Goal: Transaction & Acquisition: Purchase product/service

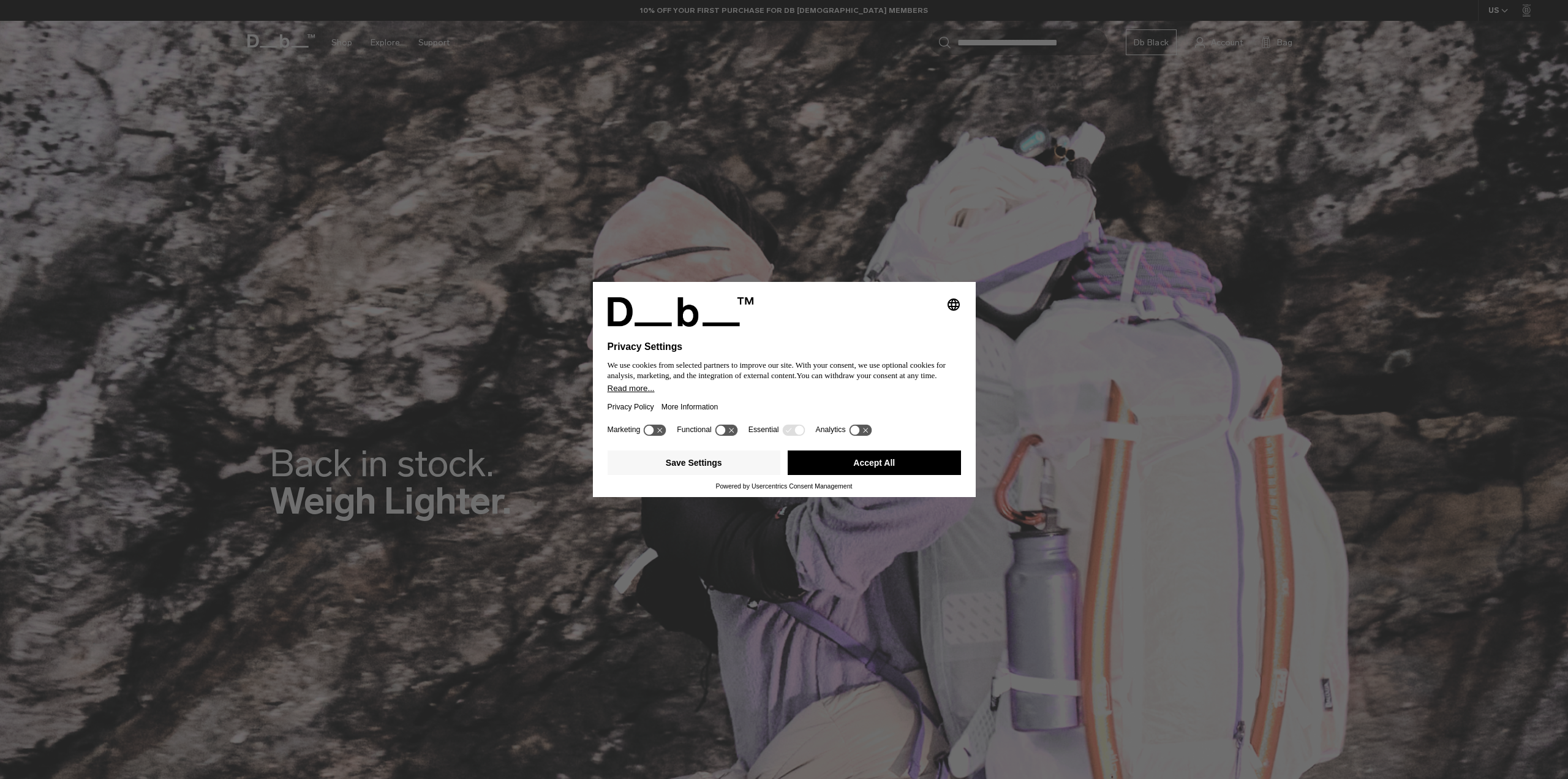
click at [881, 458] on button "Accept All" at bounding box center [875, 462] width 173 height 24
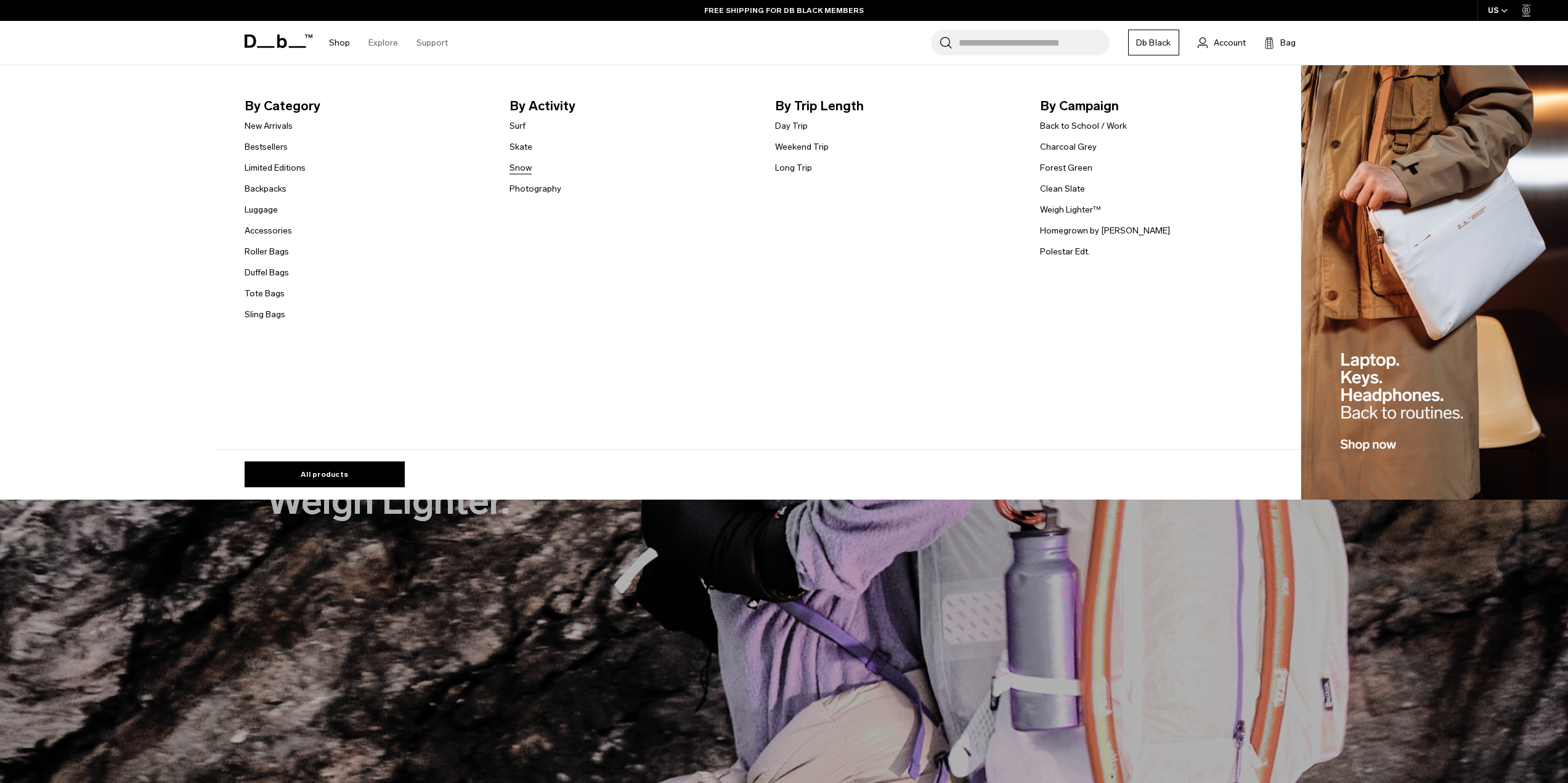
click at [518, 166] on link "Snow" at bounding box center [520, 168] width 22 height 13
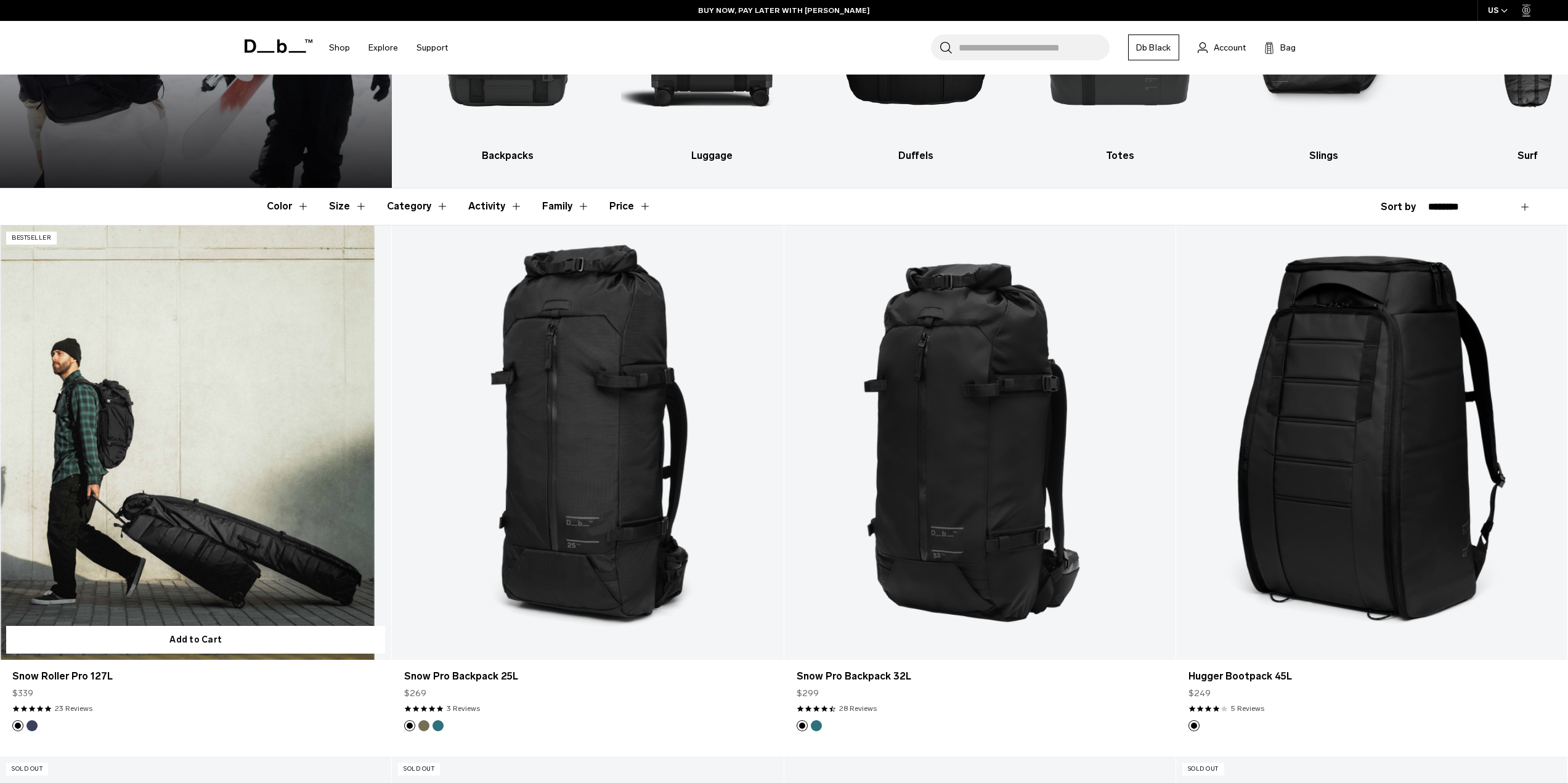
scroll to position [246, 0]
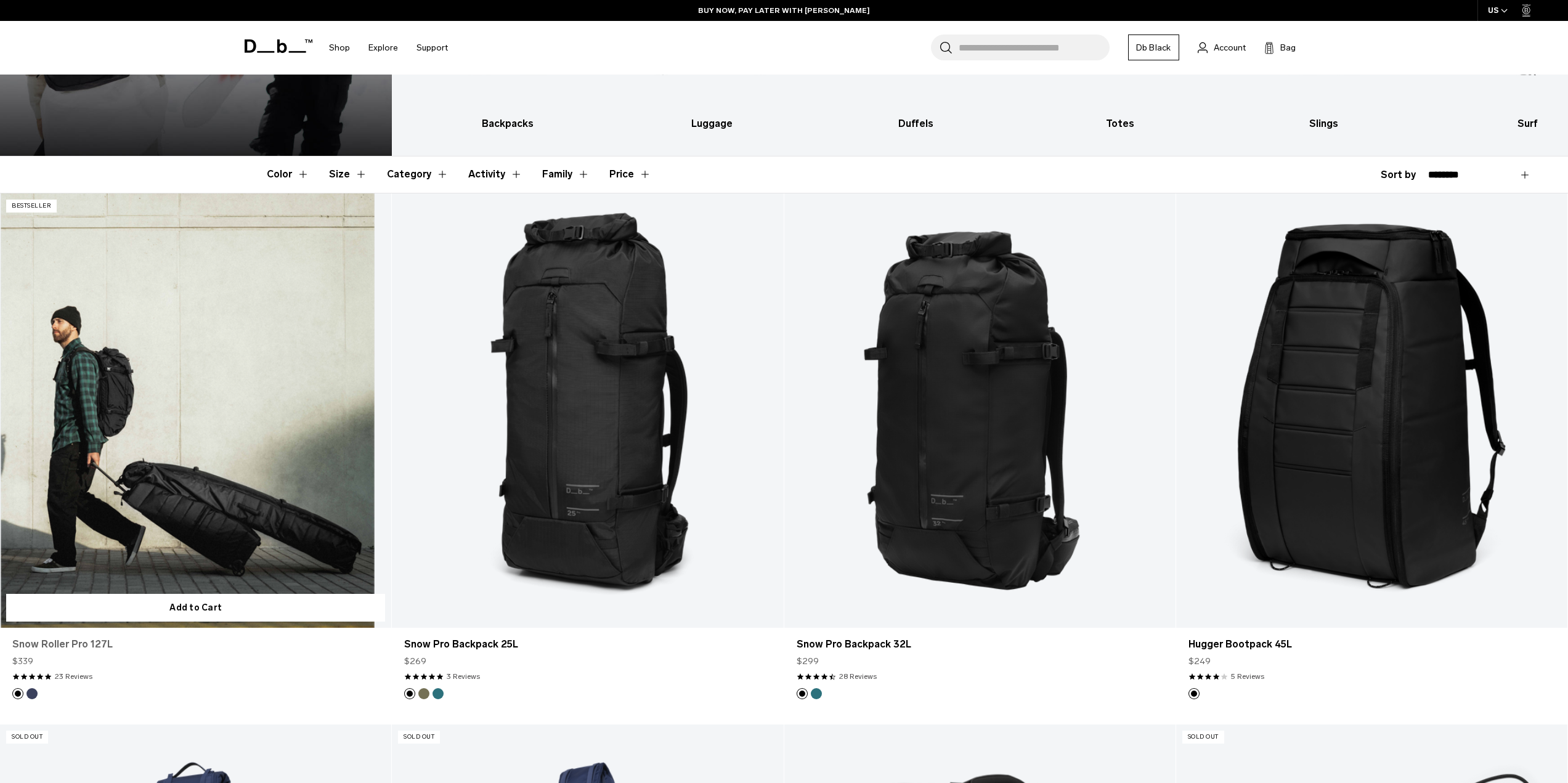
click at [78, 646] on link "Snow Roller Pro 127L" at bounding box center [196, 644] width 367 height 15
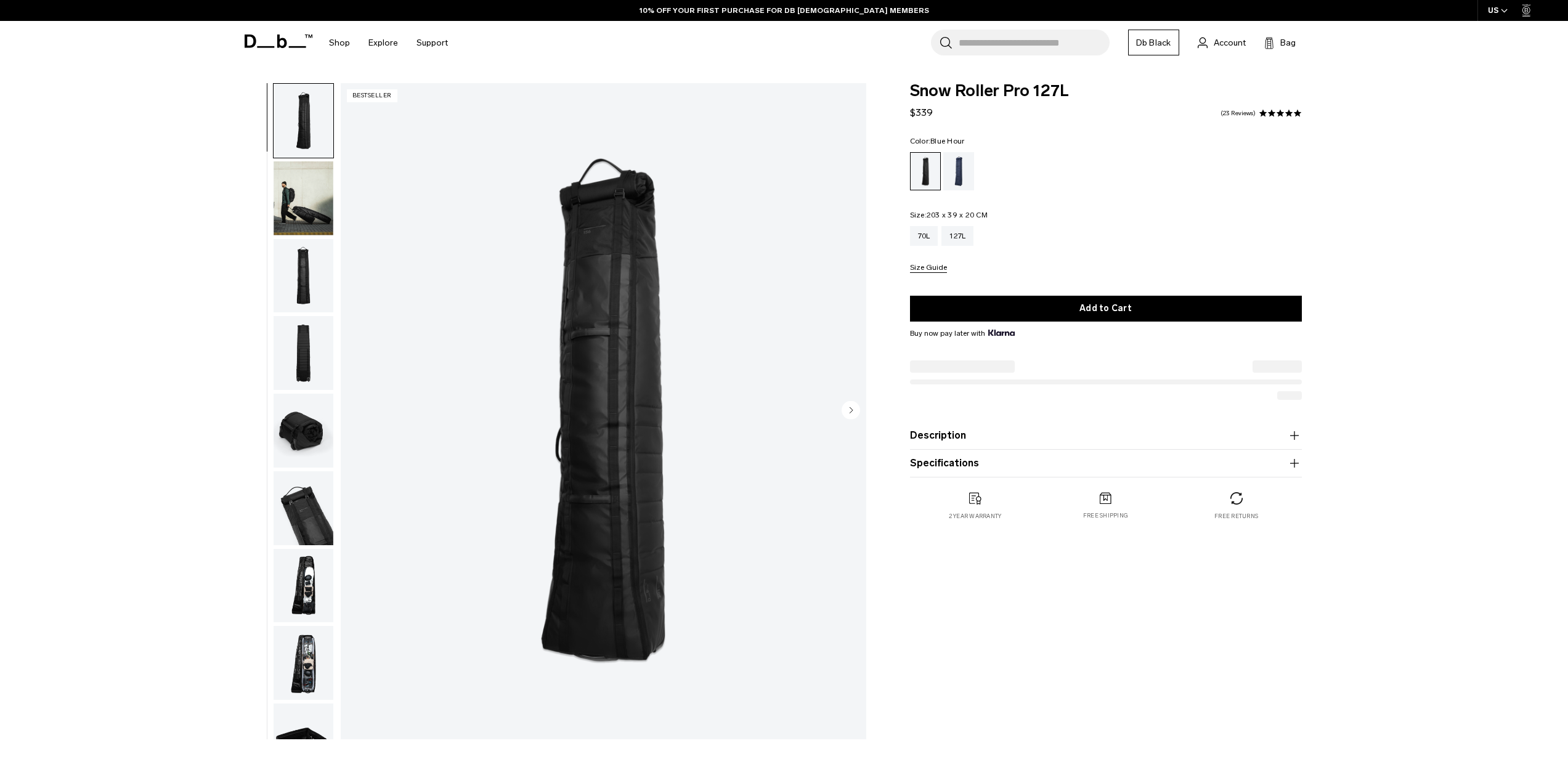
click at [962, 165] on div "Blue Hour" at bounding box center [959, 171] width 32 height 38
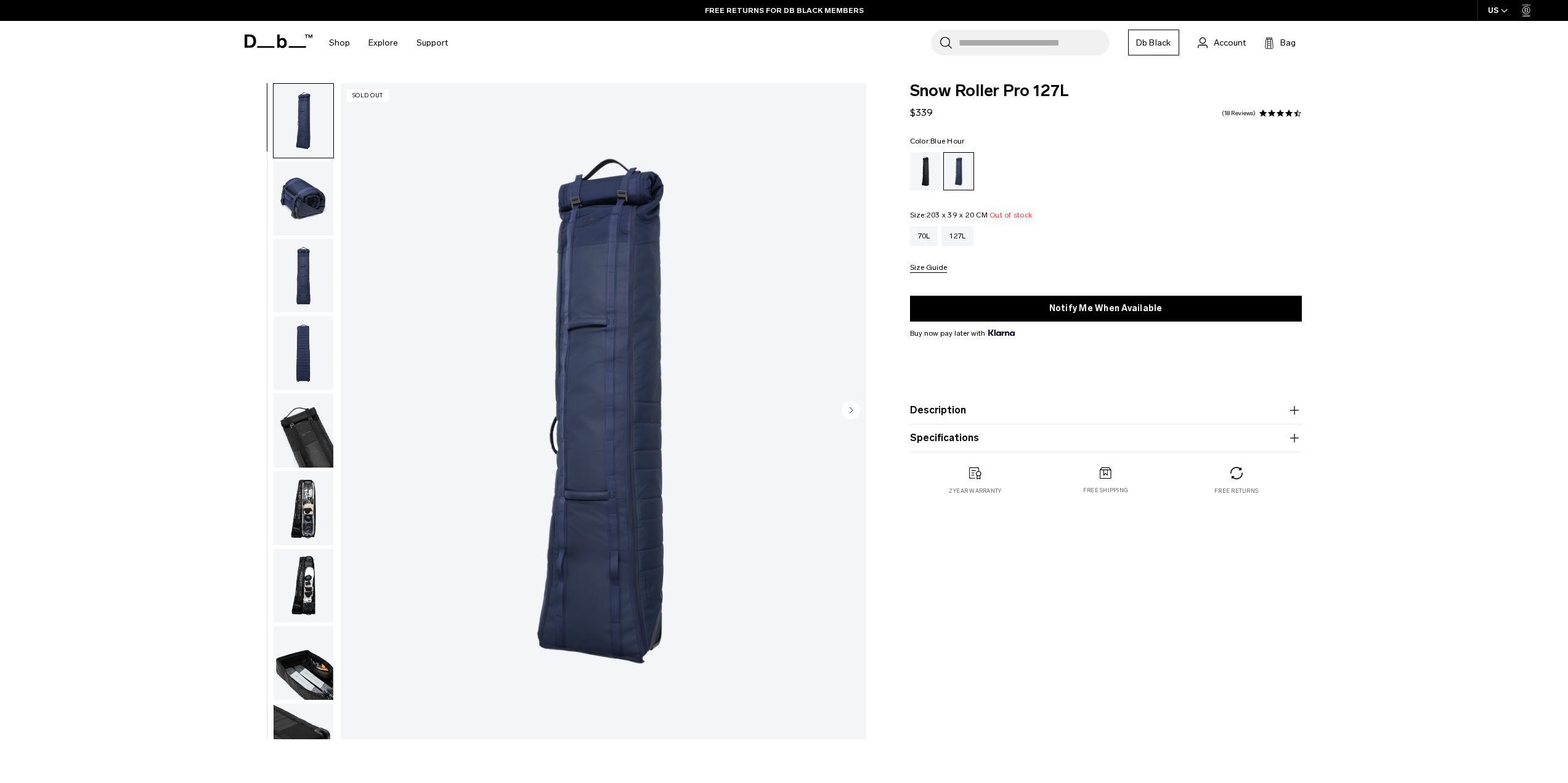
click at [305, 502] on img "button" at bounding box center [303, 508] width 59 height 74
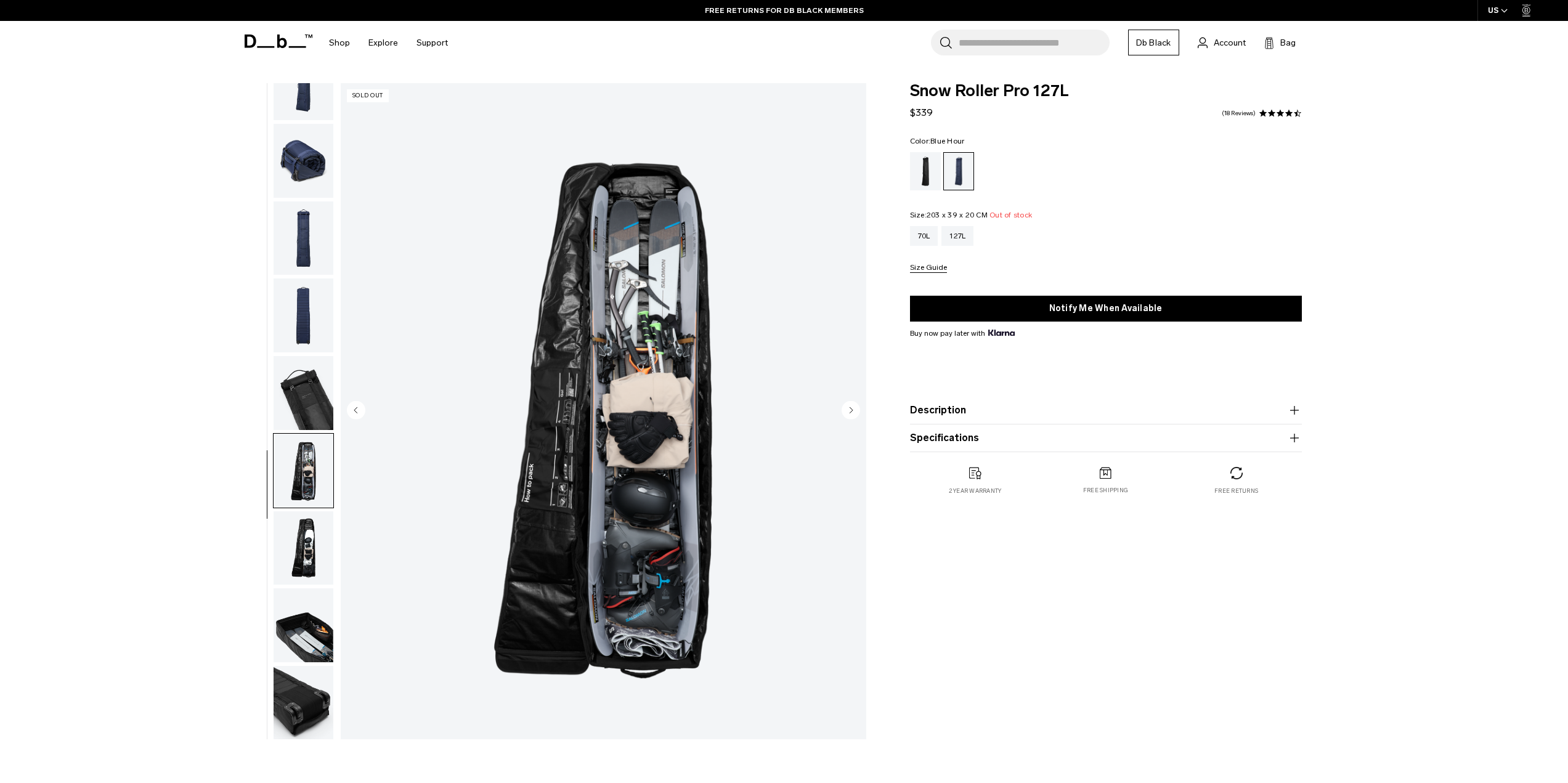
scroll to position [39, 0]
click at [298, 627] on img "button" at bounding box center [303, 624] width 59 height 74
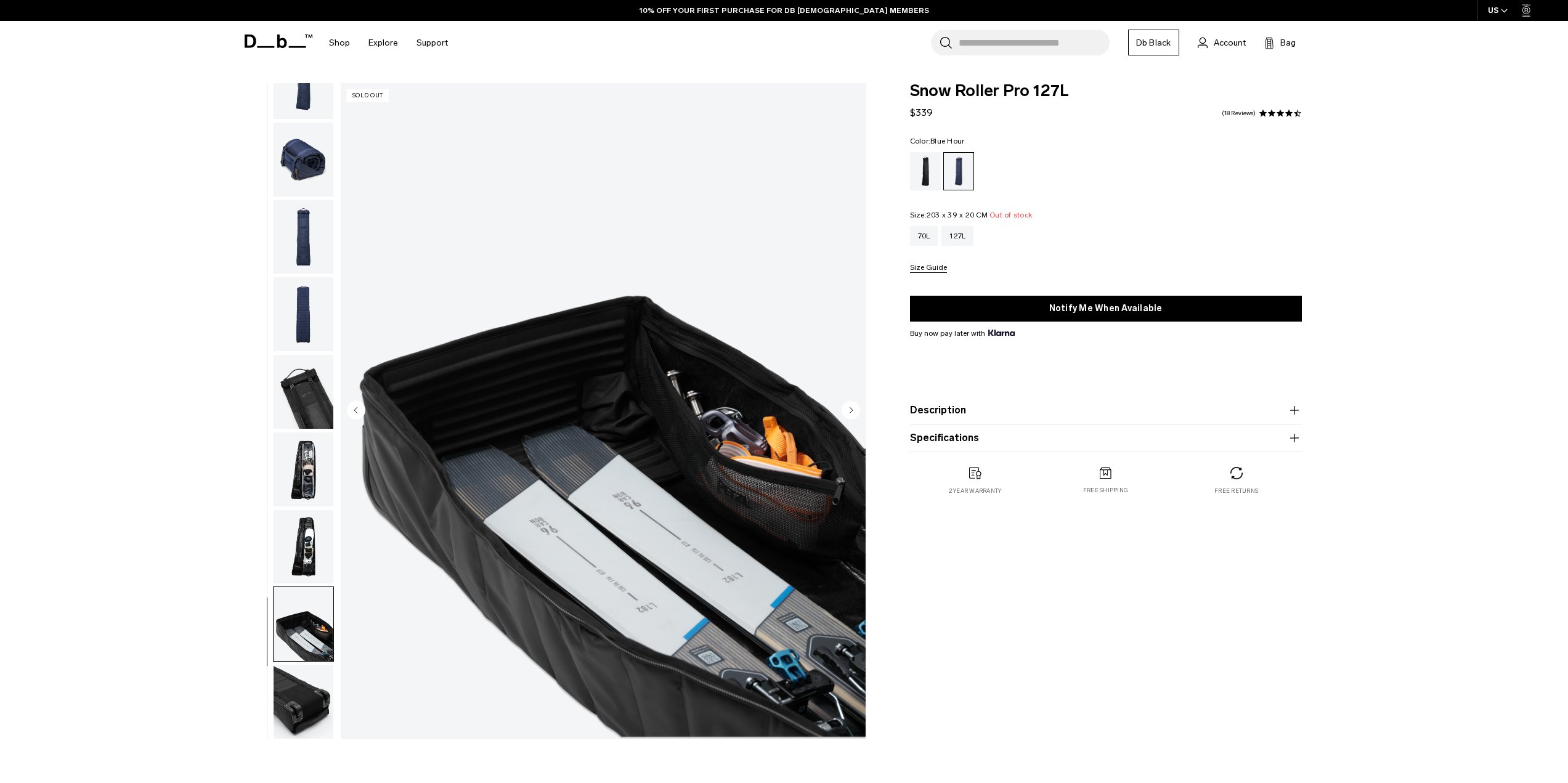
click at [323, 465] on img "button" at bounding box center [303, 469] width 59 height 74
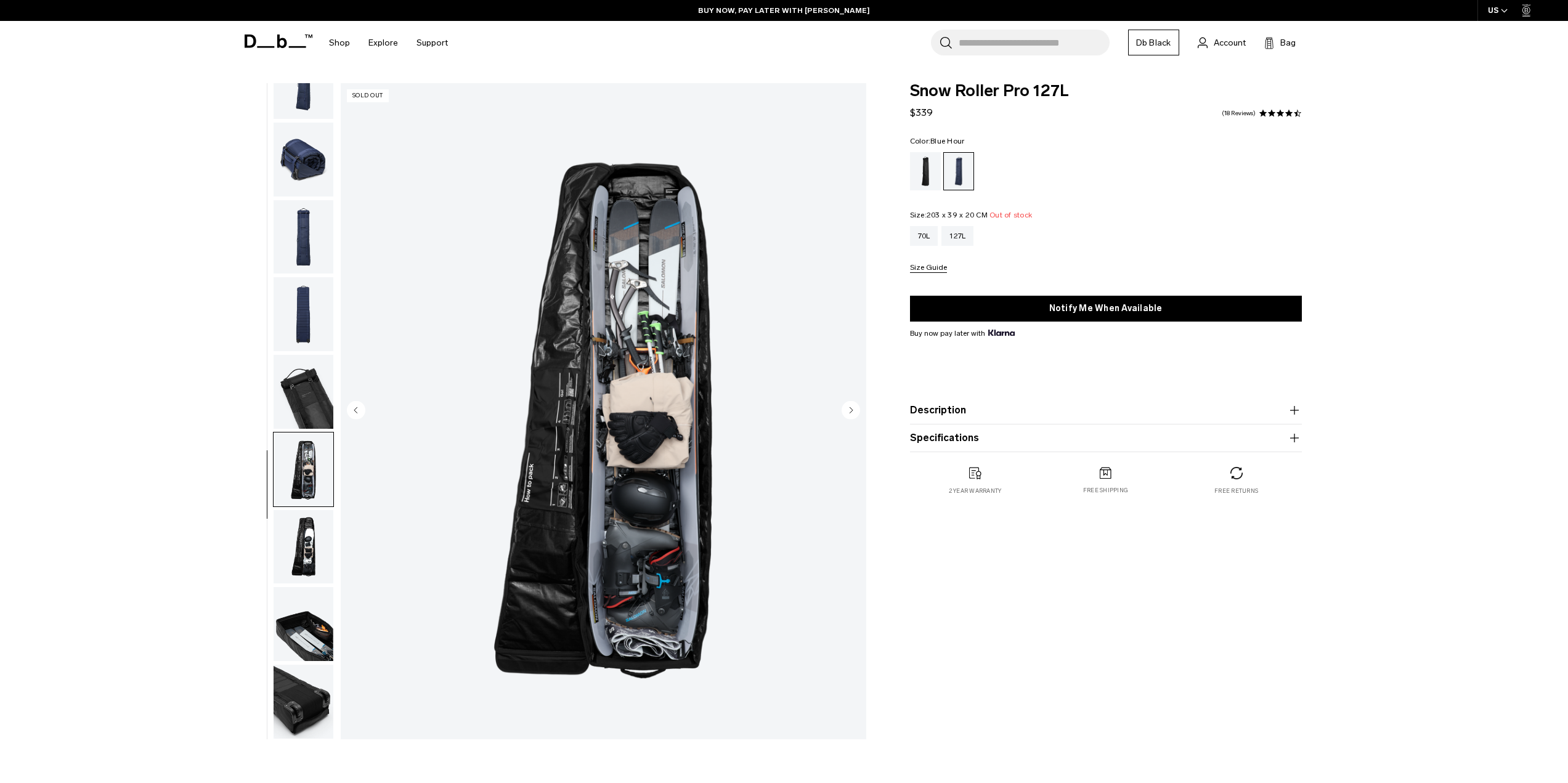
click at [915, 269] on button "Size Guide" at bounding box center [929, 268] width 37 height 9
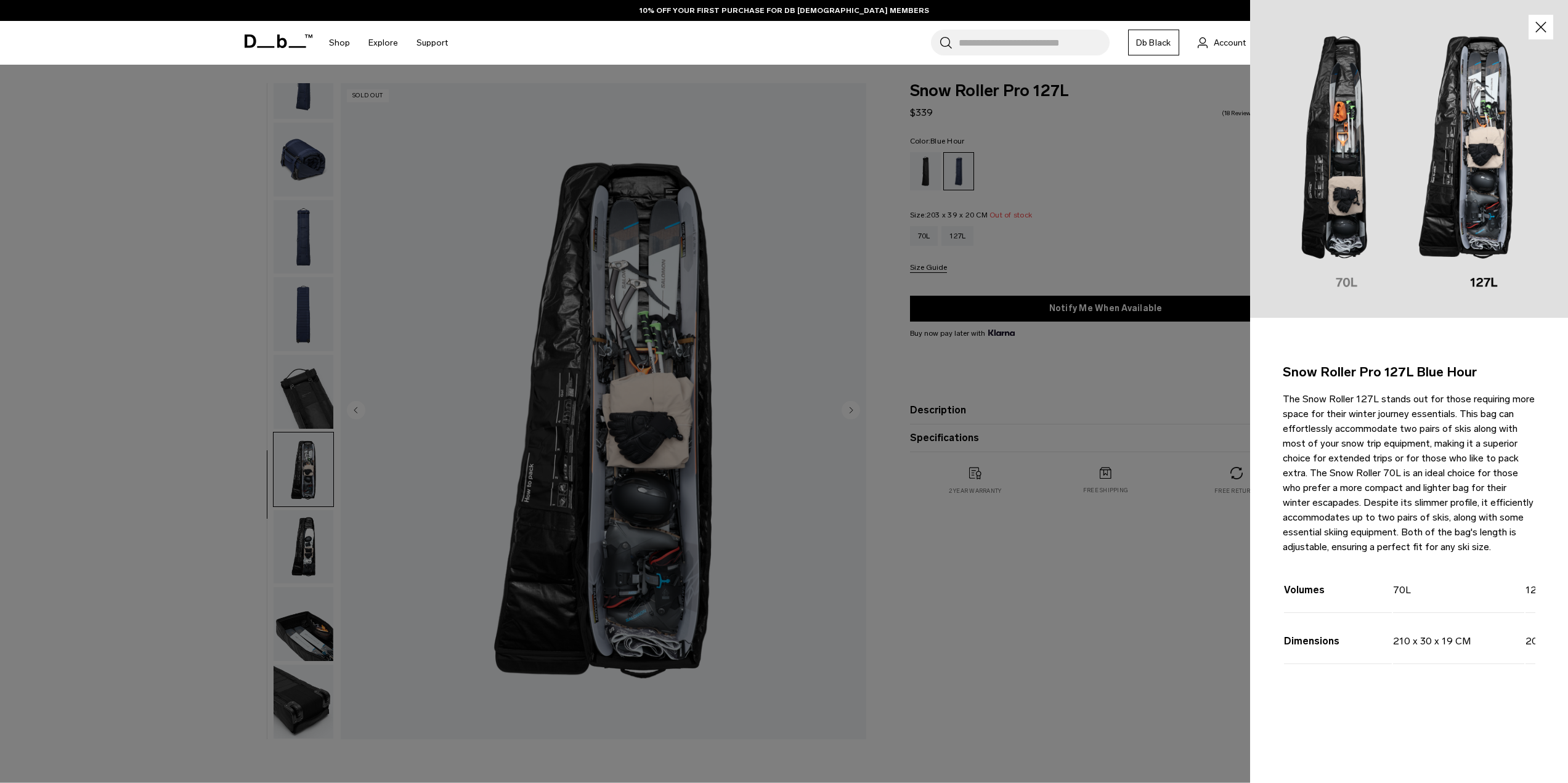
click at [1537, 24] on icon "button" at bounding box center [1541, 27] width 18 height 18
